Goal: Task Accomplishment & Management: Use online tool/utility

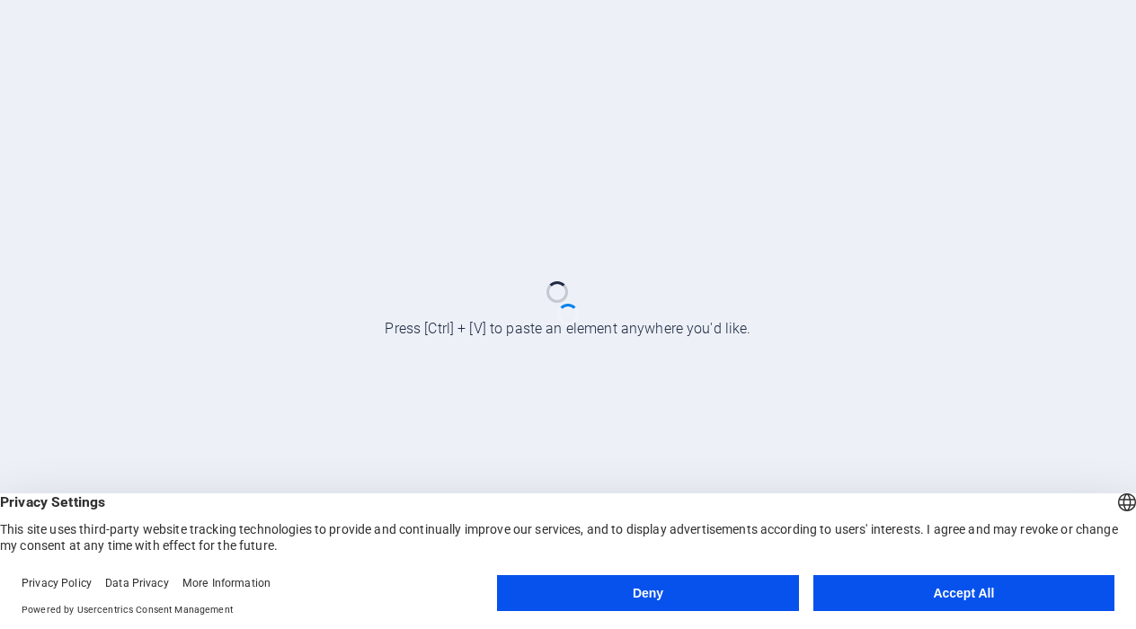
click at [968, 591] on button "Accept All" at bounding box center [964, 593] width 301 height 36
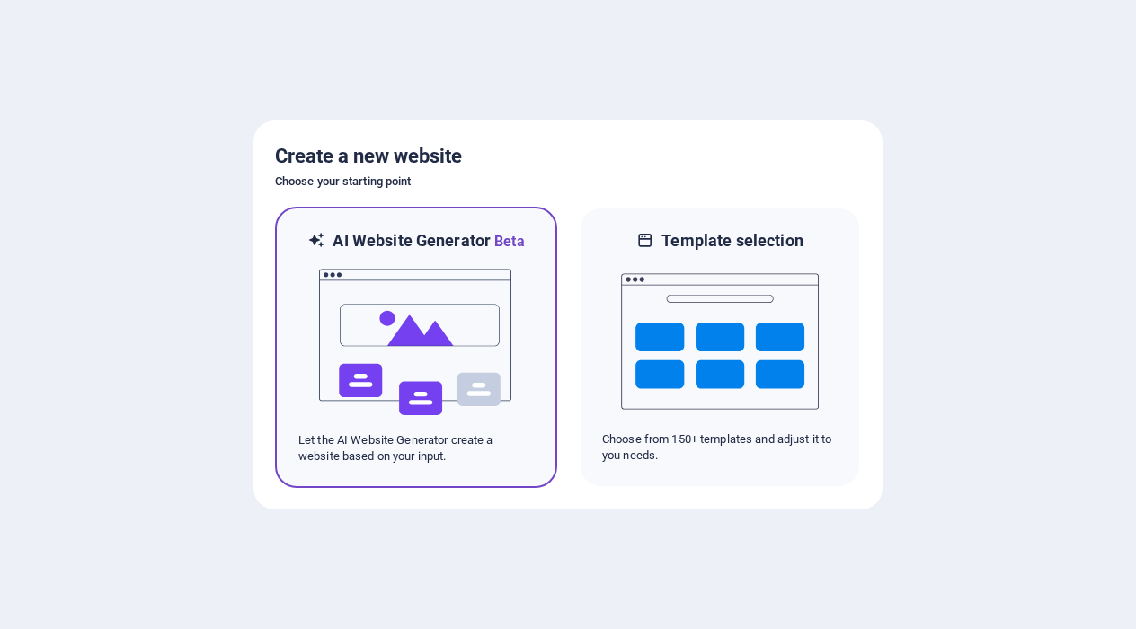
click at [459, 343] on img at bounding box center [416, 343] width 198 height 180
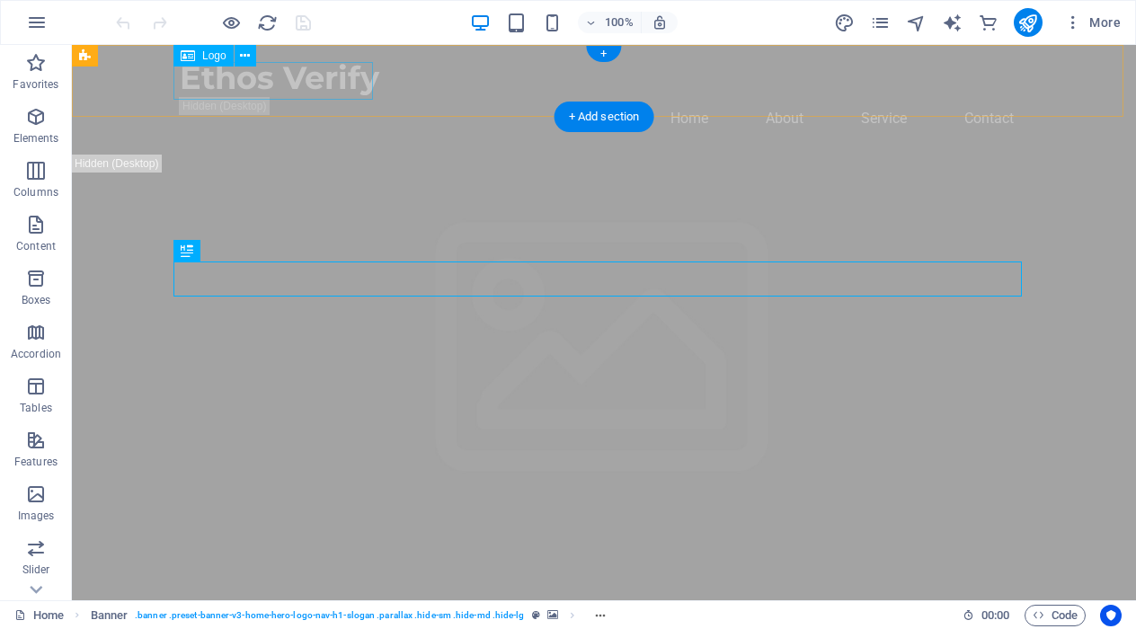
click at [236, 90] on div "Ethos Verify" at bounding box center [604, 78] width 849 height 38
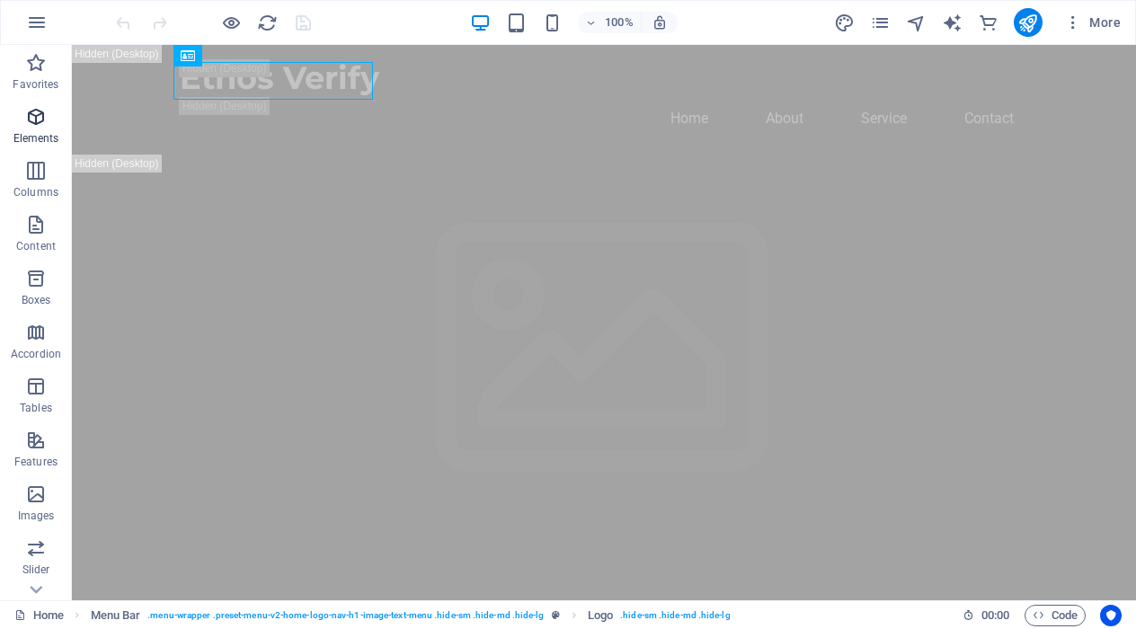
click at [35, 134] on p "Elements" at bounding box center [36, 138] width 46 height 14
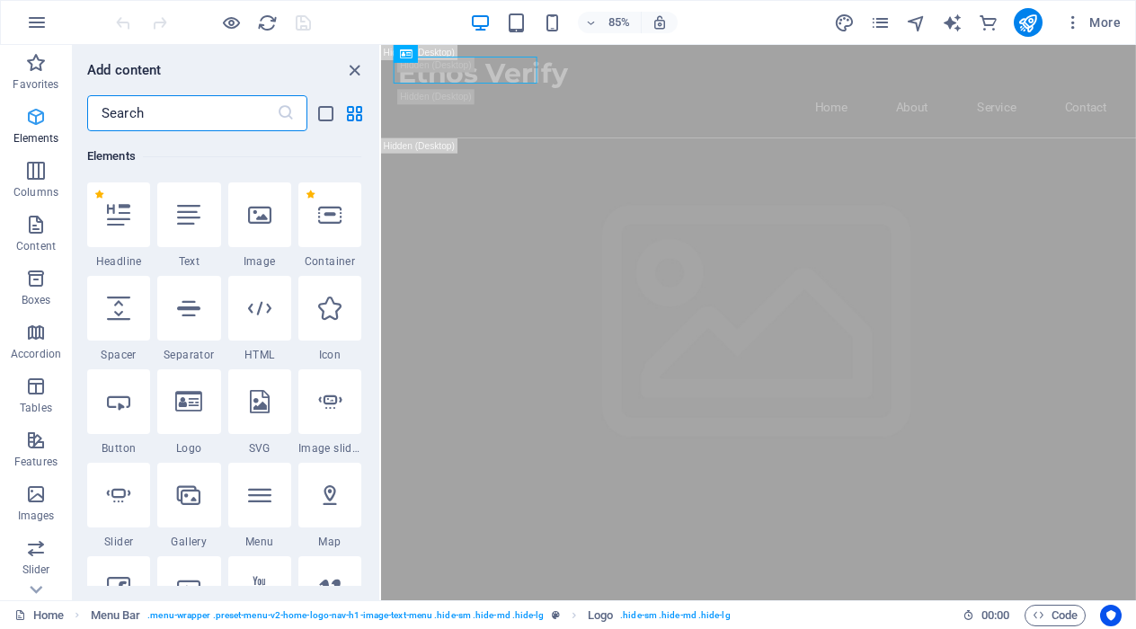
scroll to position [192, 0]
click at [176, 209] on div at bounding box center [188, 215] width 63 height 65
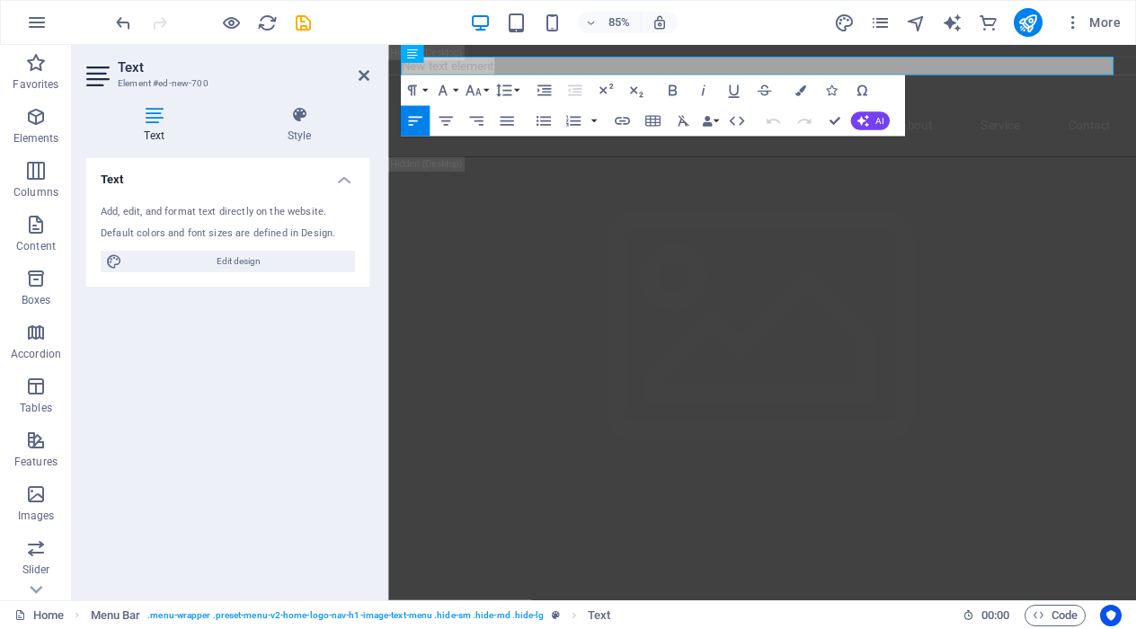
click at [137, 23] on div at bounding box center [212, 22] width 201 height 29
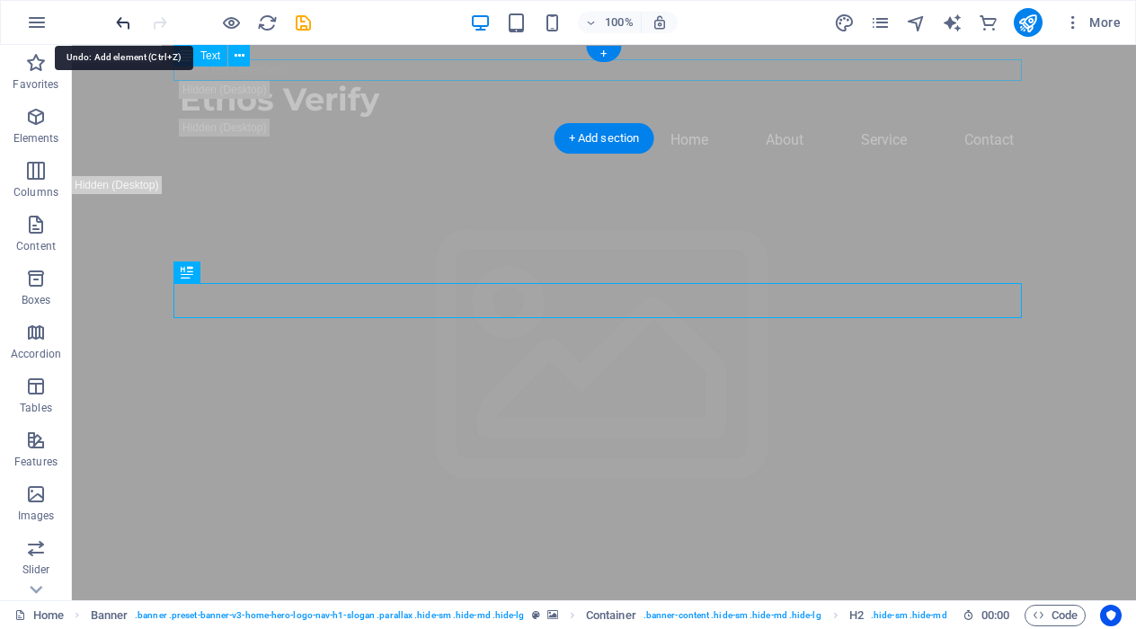
click at [127, 22] on icon "undo" at bounding box center [123, 23] width 21 height 21
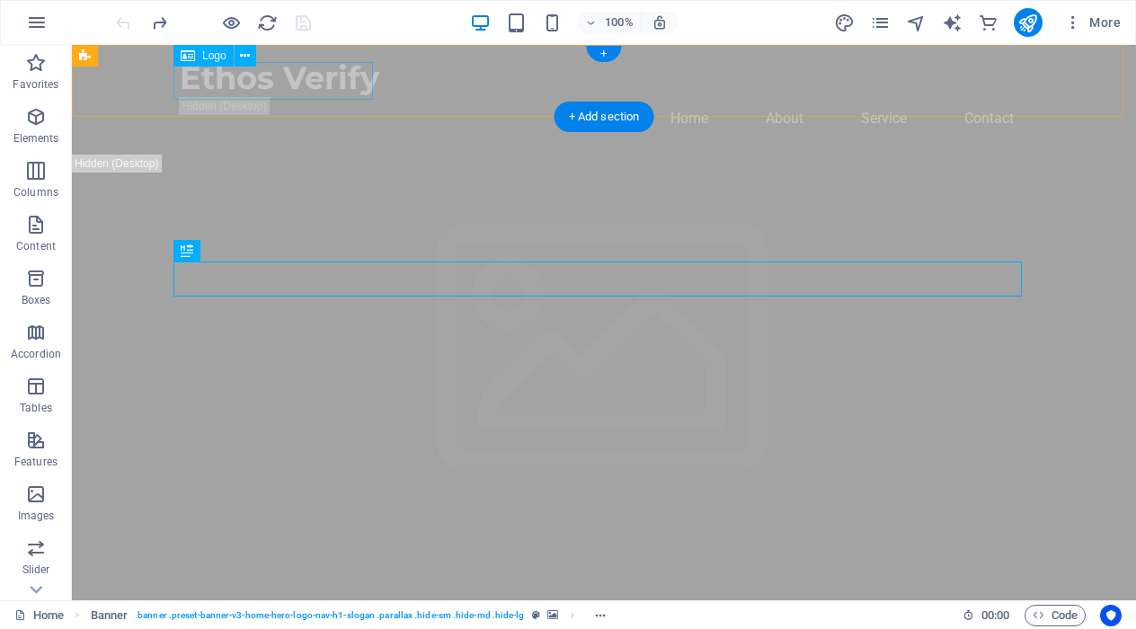
click at [300, 79] on div "Ethos Verify" at bounding box center [604, 78] width 849 height 38
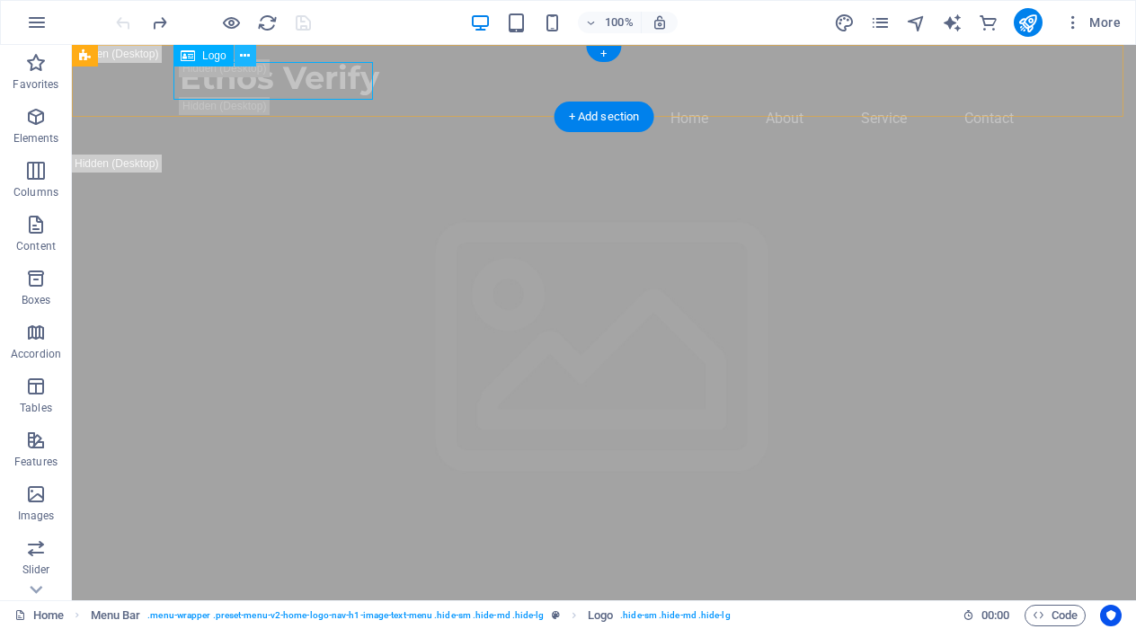
click at [247, 54] on icon at bounding box center [245, 56] width 10 height 19
click at [425, 31] on div "100% More" at bounding box center [620, 22] width 1016 height 29
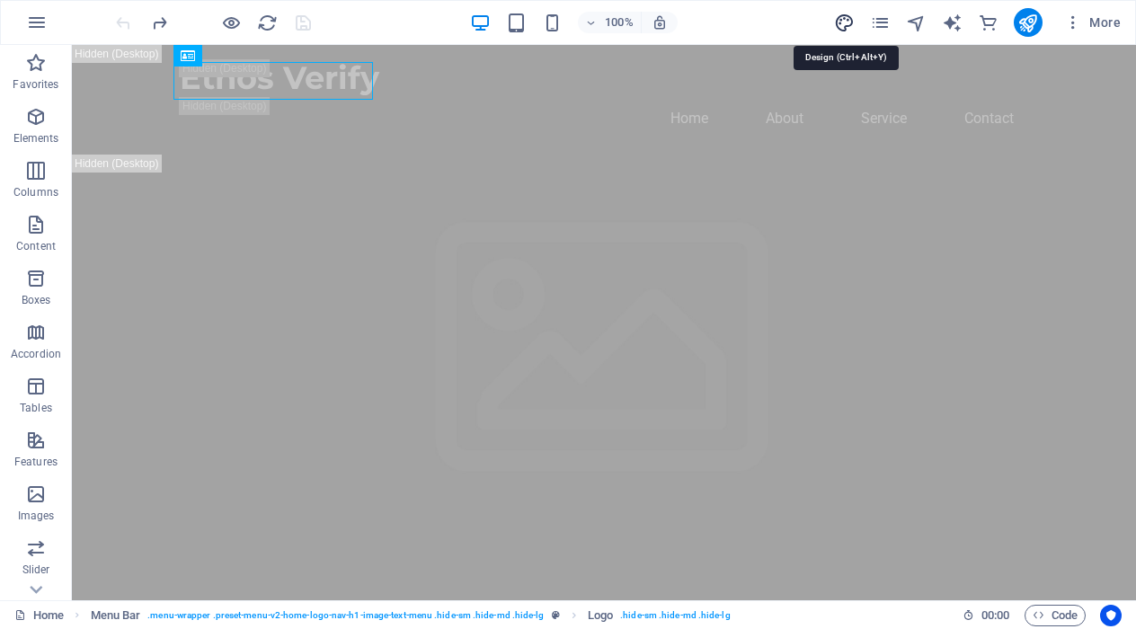
click at [838, 29] on icon "design" at bounding box center [844, 23] width 21 height 21
select select "px"
select select "200"
select select "px"
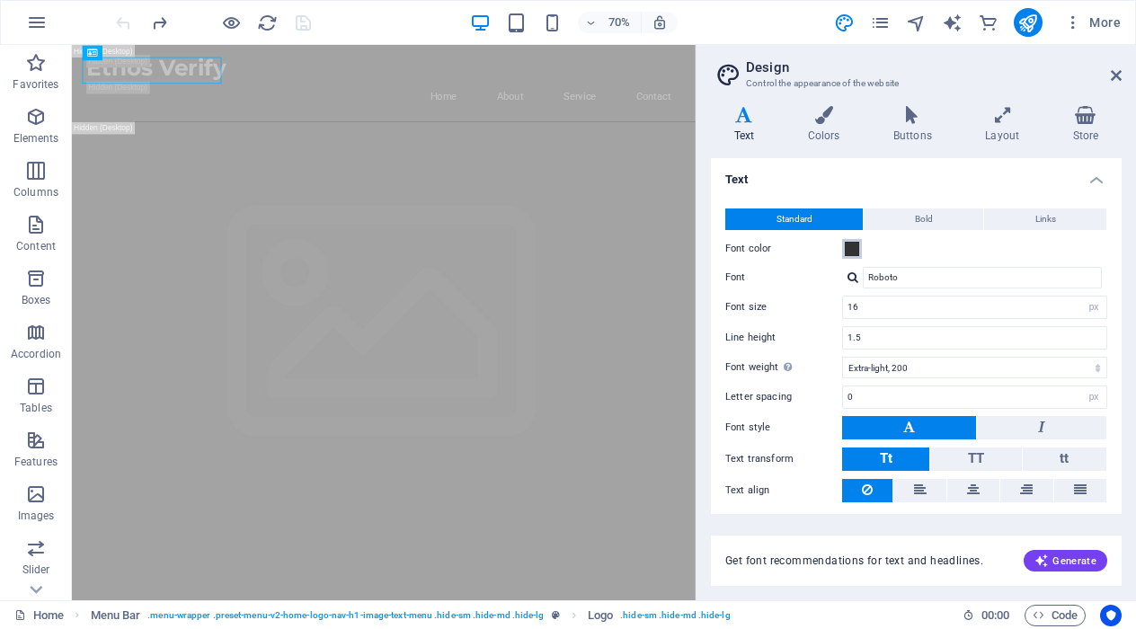
click at [854, 245] on span at bounding box center [852, 249] width 14 height 14
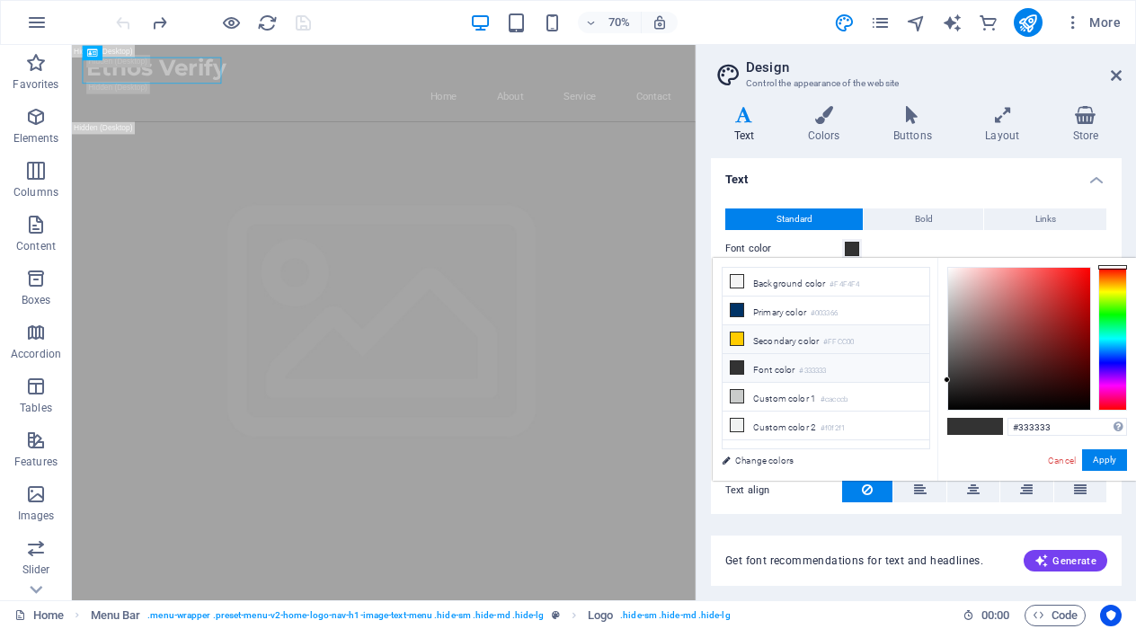
click at [762, 341] on li "Secondary color #FFCC00" at bounding box center [826, 339] width 207 height 29
type input "#ffcc00"
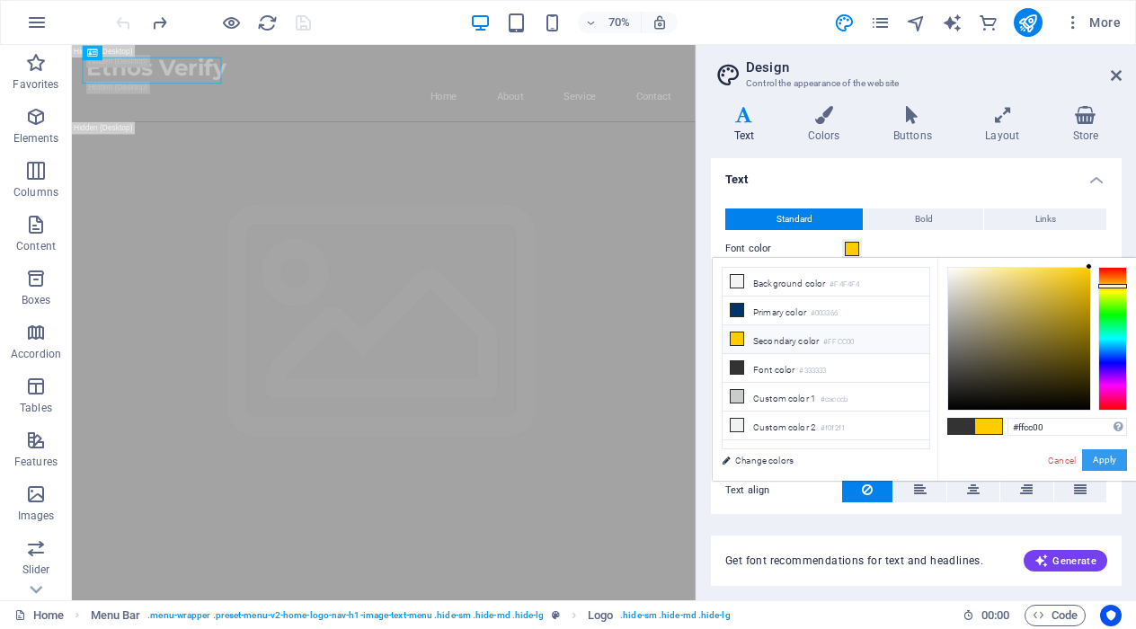
click at [1106, 461] on button "Apply" at bounding box center [1105, 461] width 45 height 22
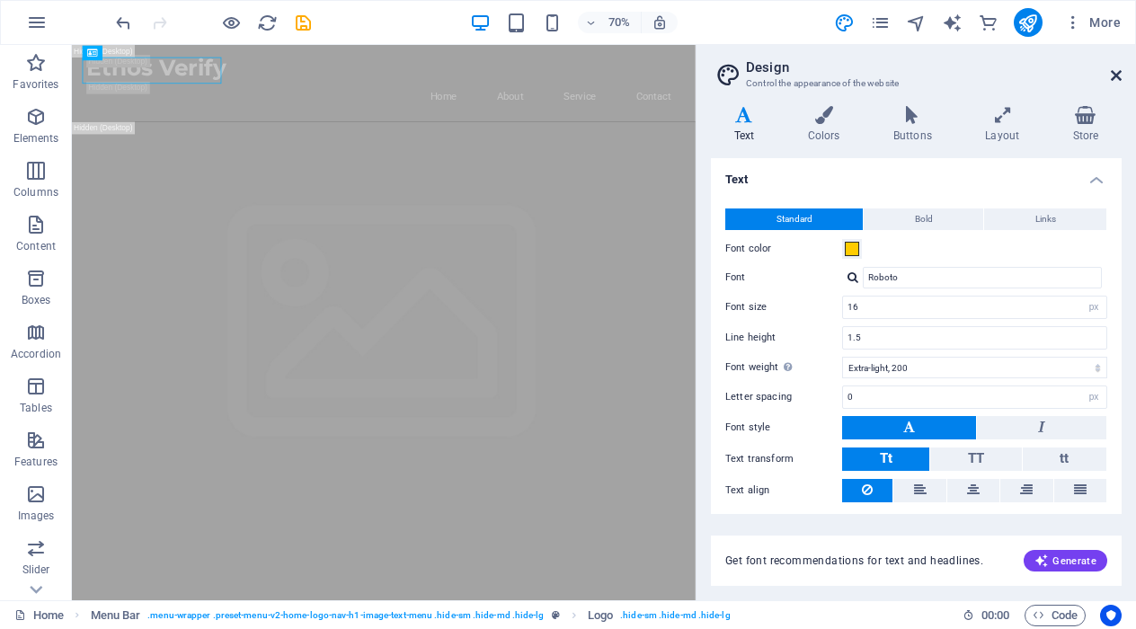
click at [1119, 76] on icon at bounding box center [1116, 75] width 11 height 14
